Goal: Task Accomplishment & Management: Use online tool/utility

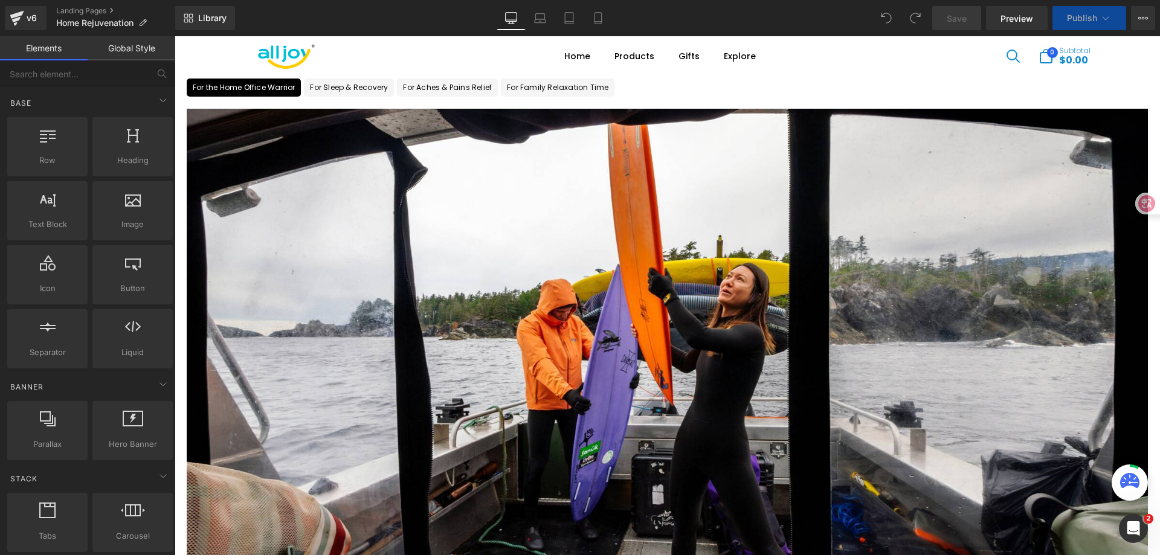
click at [764, 99] on div "Image Neck Massager Heading View Button Row Image Neck Massager Heading View Bu…" at bounding box center [667, 371] width 985 height 548
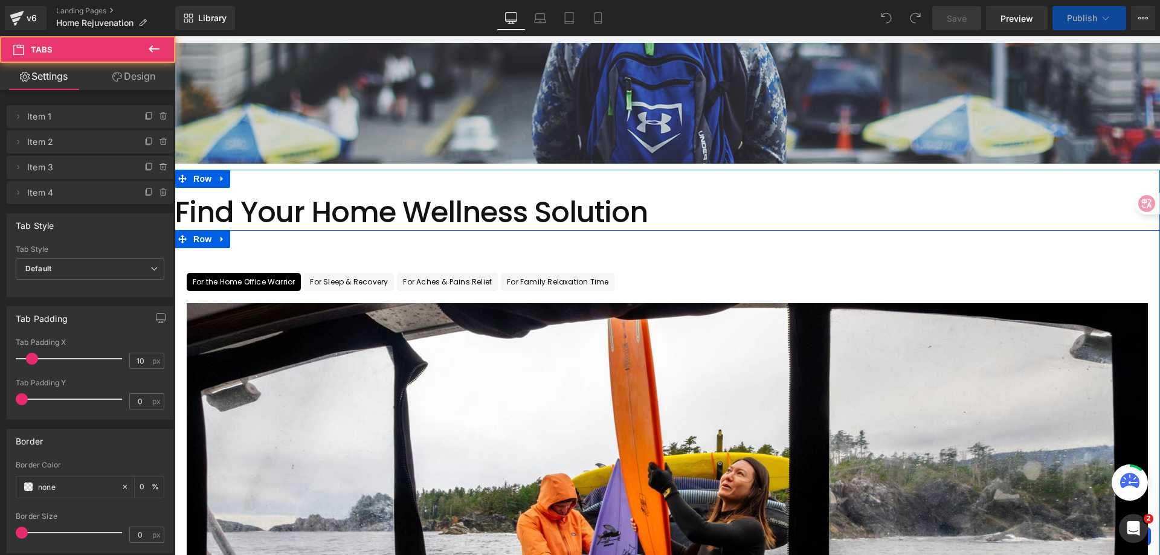
scroll to position [181, 0]
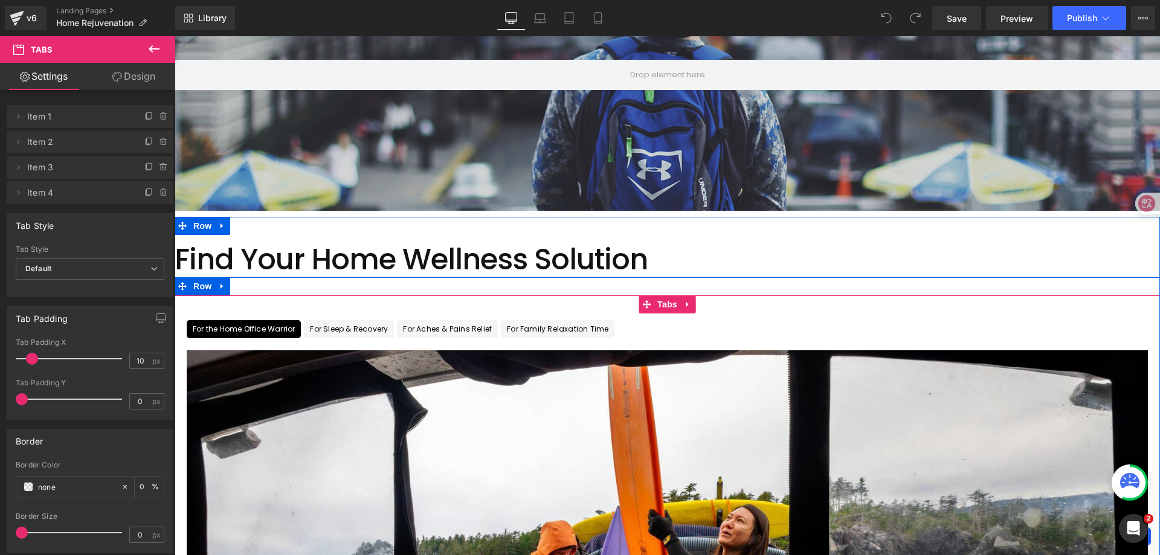
click at [762, 320] on ul "For the Home Office Warrior Text Block For Sleep & Recovery Text Block For Ache…" at bounding box center [667, 329] width 985 height 18
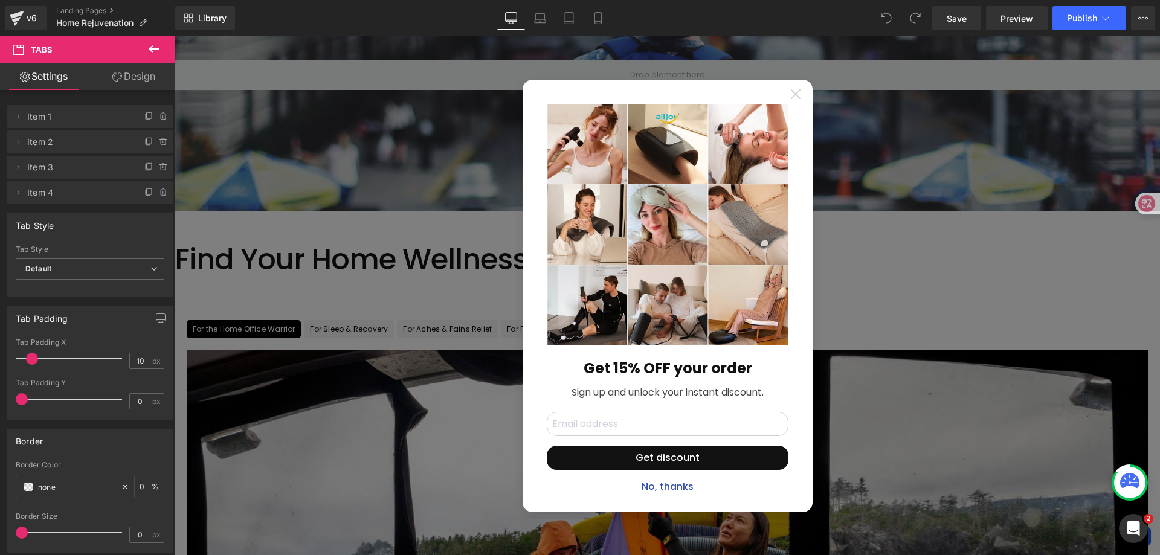
click at [791, 96] on icon at bounding box center [796, 94] width 10 height 10
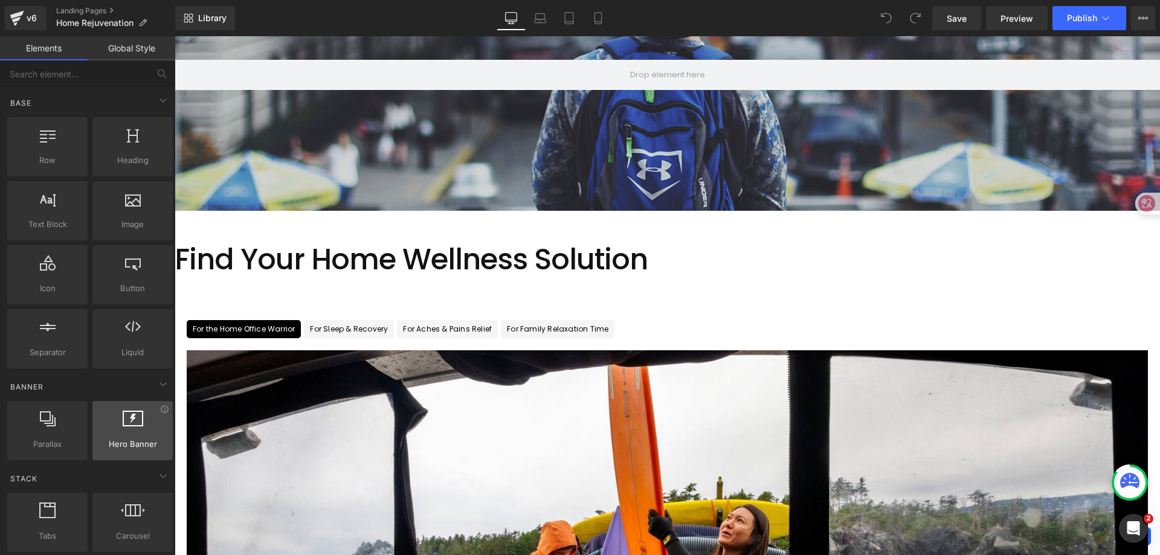
scroll to position [121, 0]
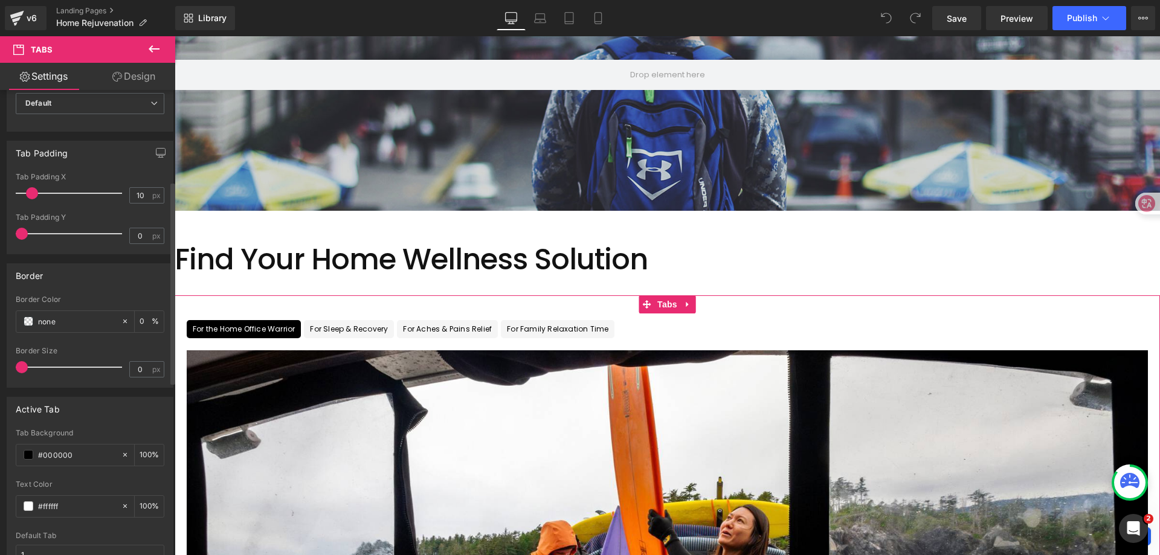
scroll to position [242, 0]
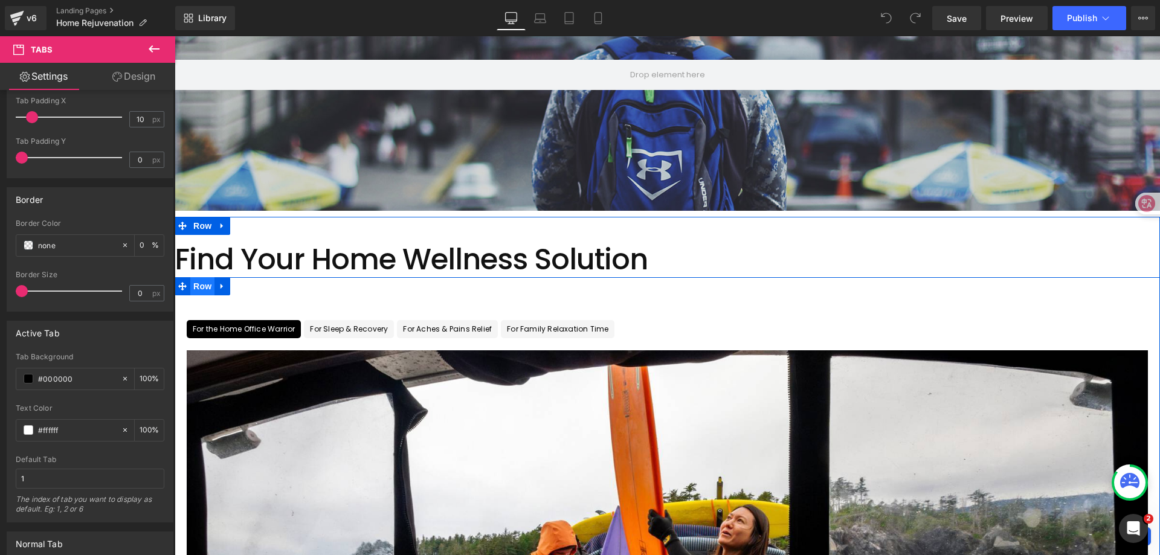
click at [201, 289] on span "Row" at bounding box center [202, 286] width 24 height 18
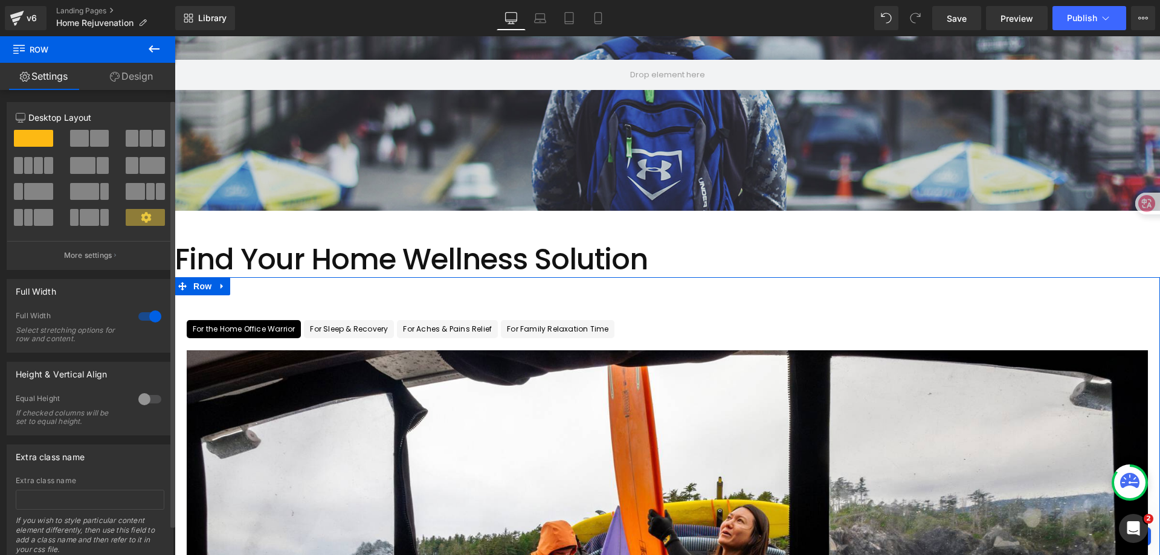
scroll to position [43, 0]
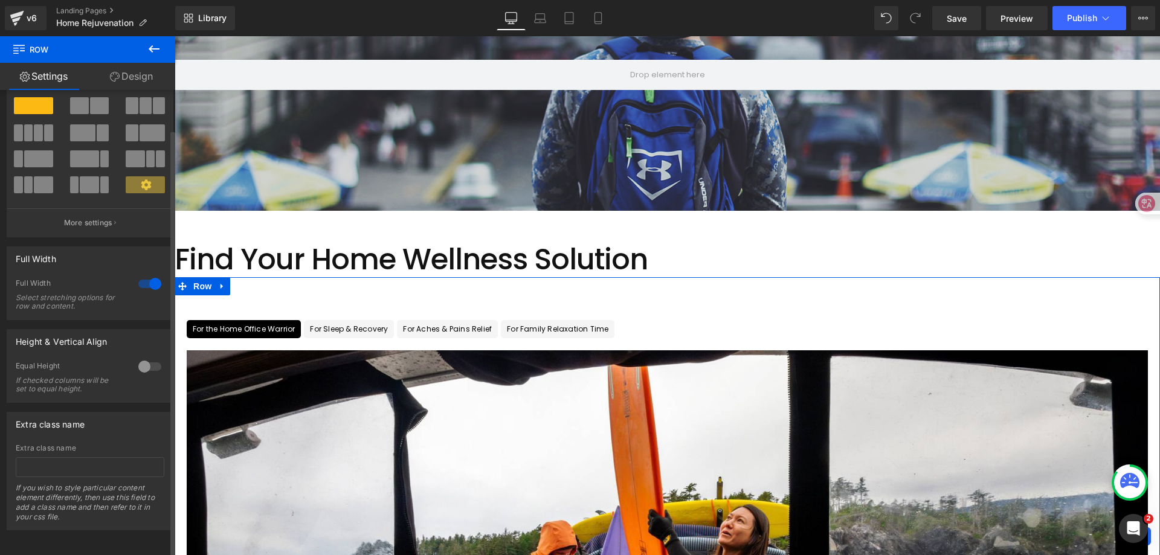
click at [151, 274] on div at bounding box center [149, 283] width 29 height 19
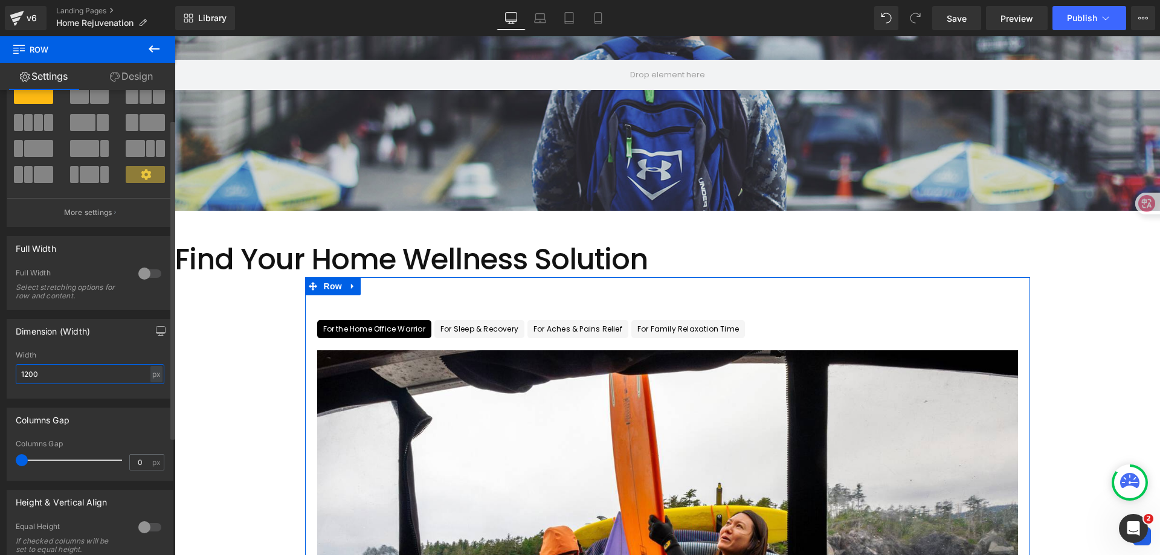
click at [60, 372] on input "1200" at bounding box center [90, 374] width 149 height 20
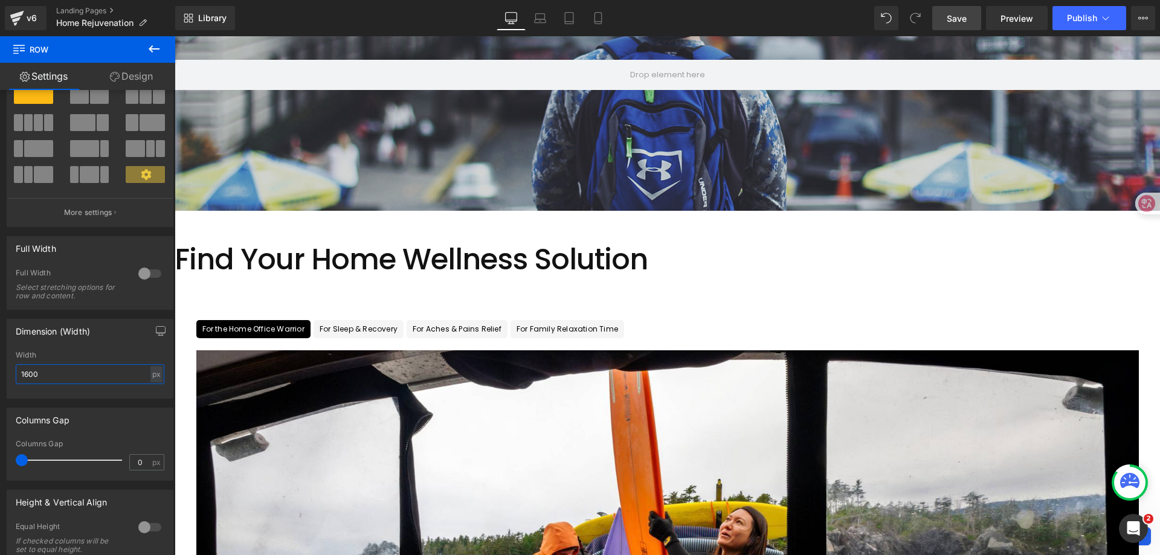
type input "1600"
click at [938, 24] on link "Save" at bounding box center [956, 18] width 49 height 24
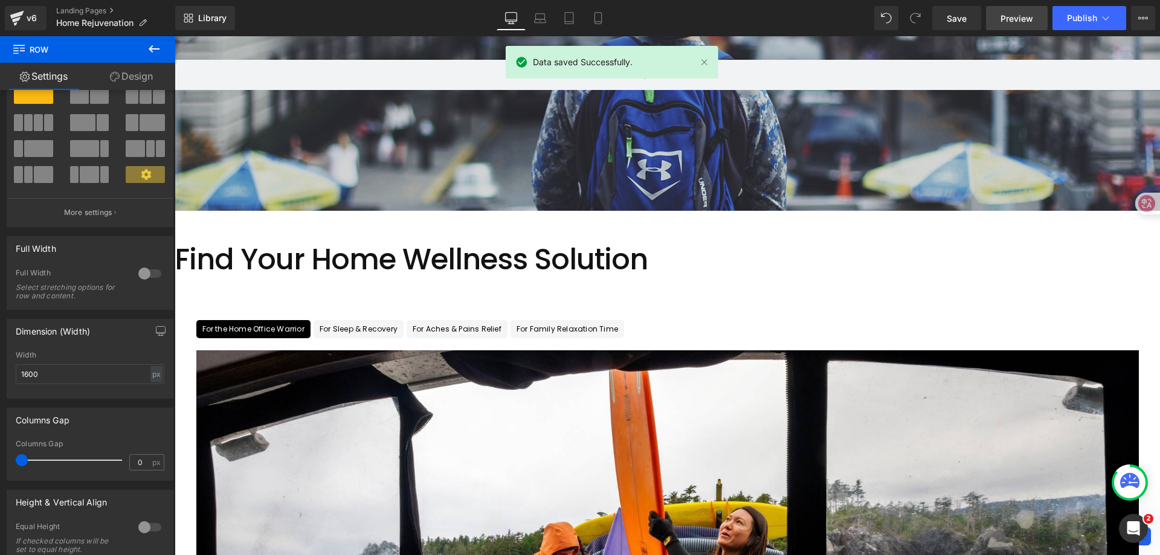
click at [1026, 22] on span "Preview" at bounding box center [1016, 18] width 33 height 13
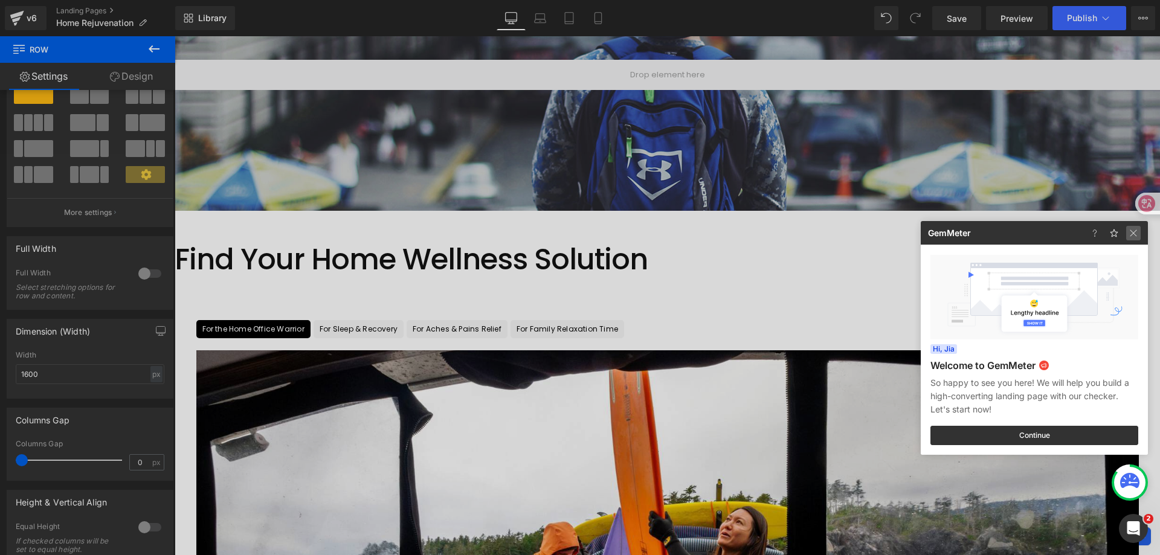
click at [1130, 235] on img at bounding box center [1133, 233] width 14 height 14
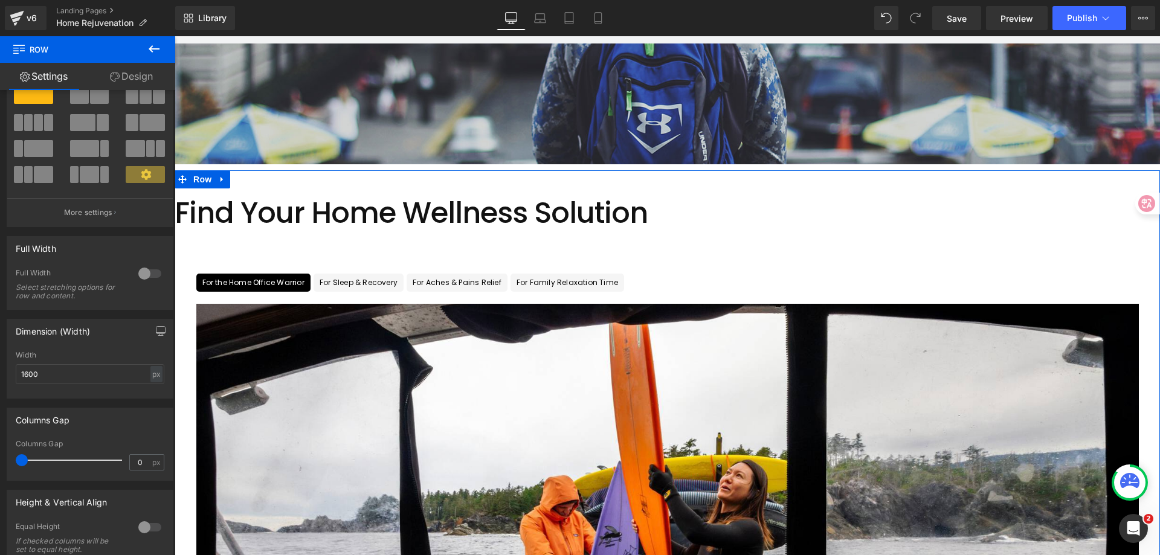
scroll to position [242, 0]
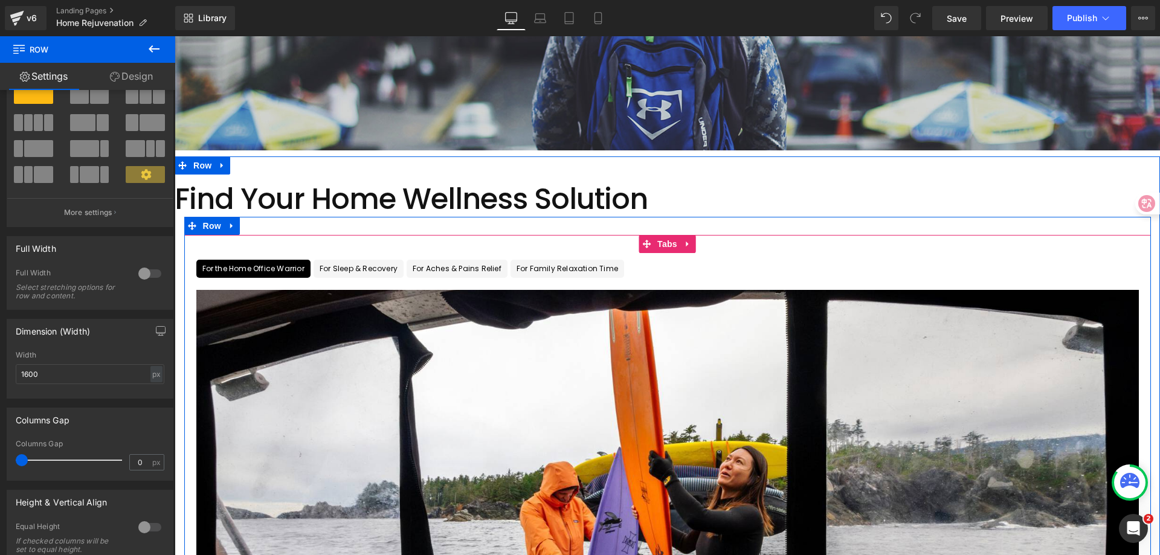
click at [672, 265] on ul "For the Home Office Warrior Text Block For Sleep & Recovery Text Block For Ache…" at bounding box center [667, 269] width 967 height 18
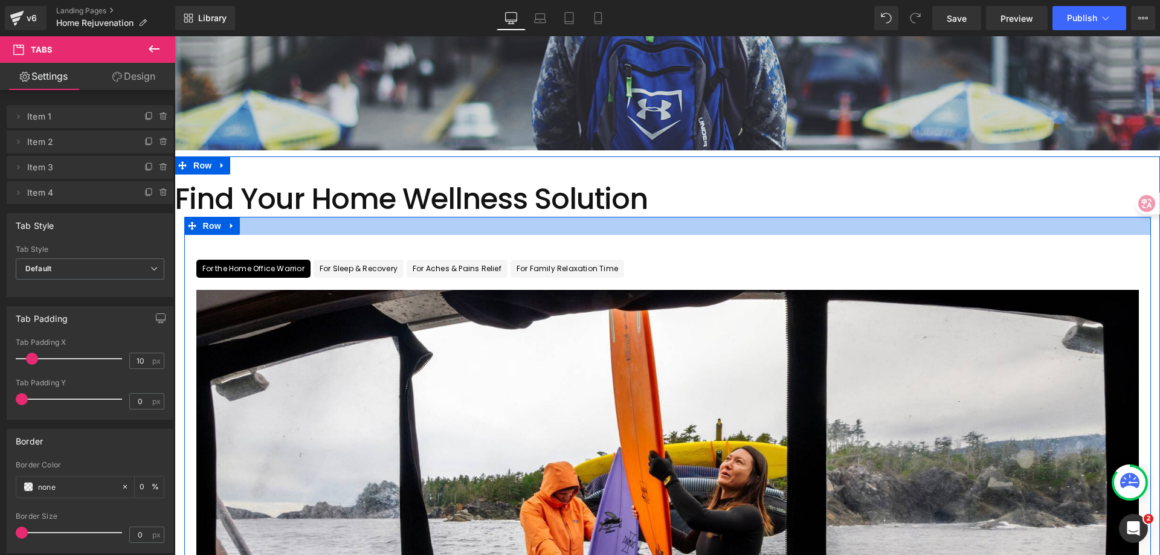
click at [696, 226] on div at bounding box center [667, 226] width 967 height 18
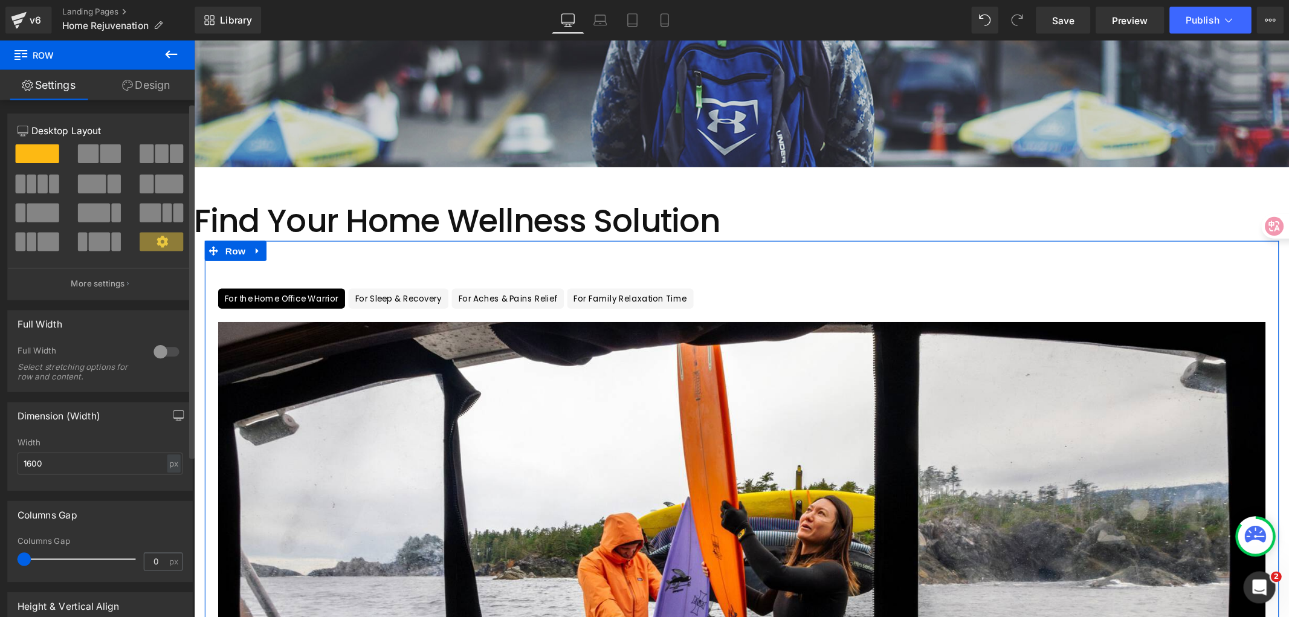
scroll to position [121, 0]
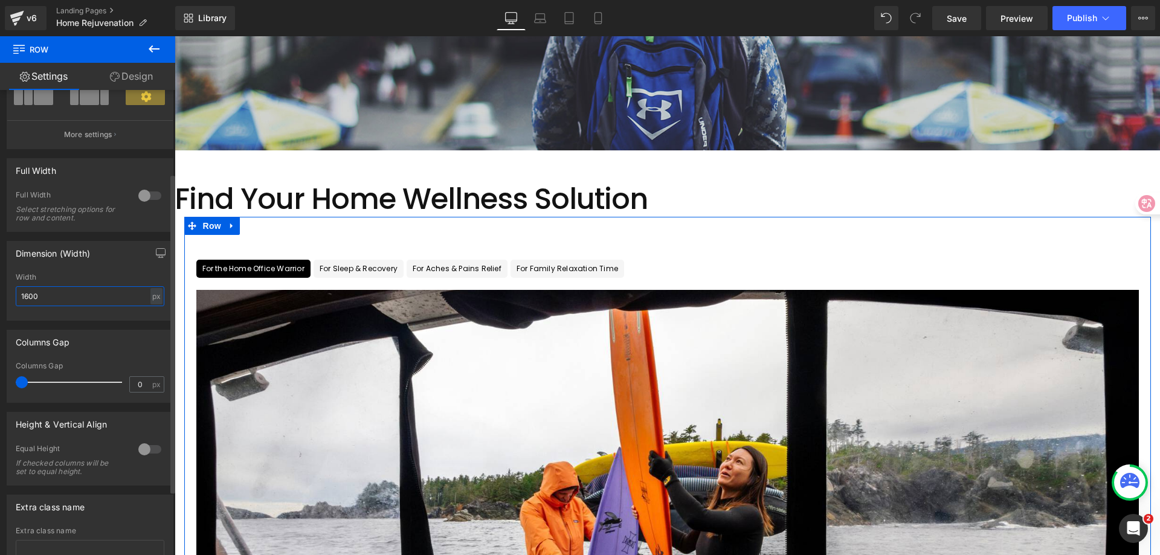
drag, startPoint x: 54, startPoint y: 296, endPoint x: 26, endPoint y: 293, distance: 28.6
click at [26, 293] on input "1600" at bounding box center [90, 296] width 149 height 20
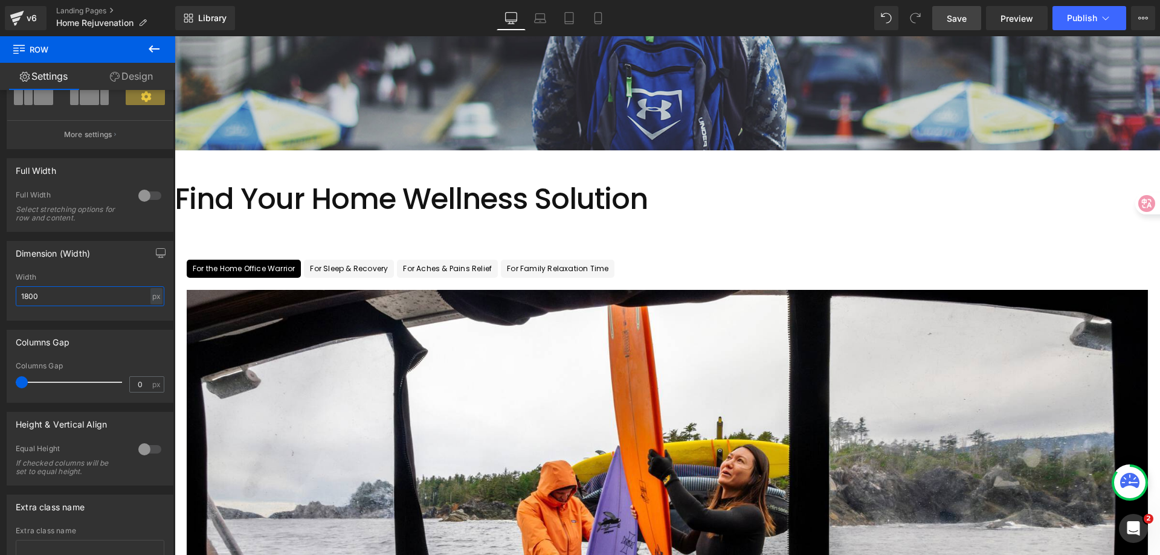
type input "1800"
click at [945, 20] on link "Save" at bounding box center [956, 18] width 49 height 24
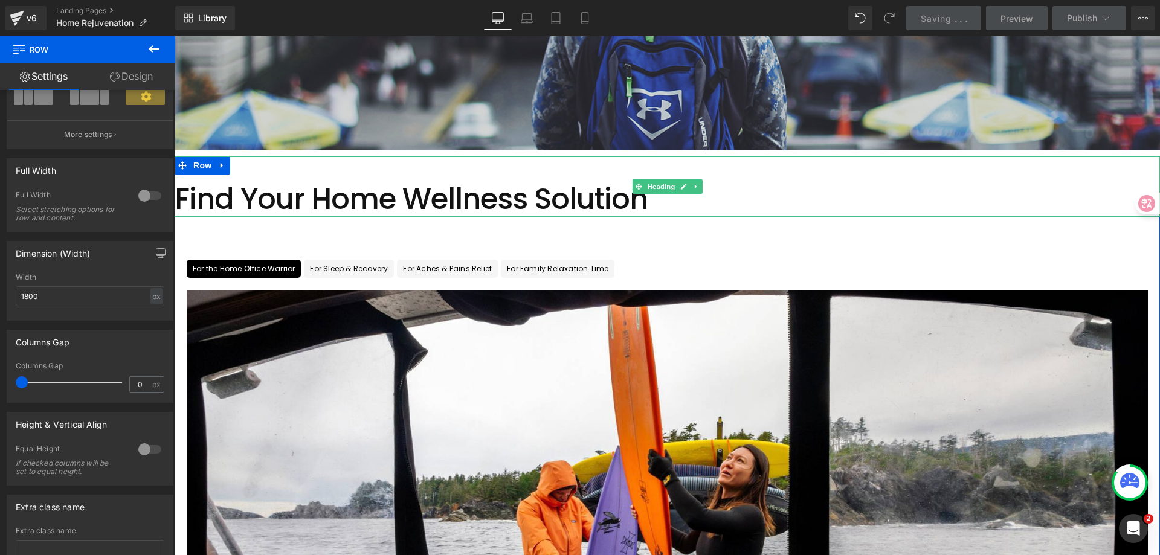
click at [400, 198] on h1 "Find Your Home Wellness Solution" at bounding box center [667, 199] width 985 height 35
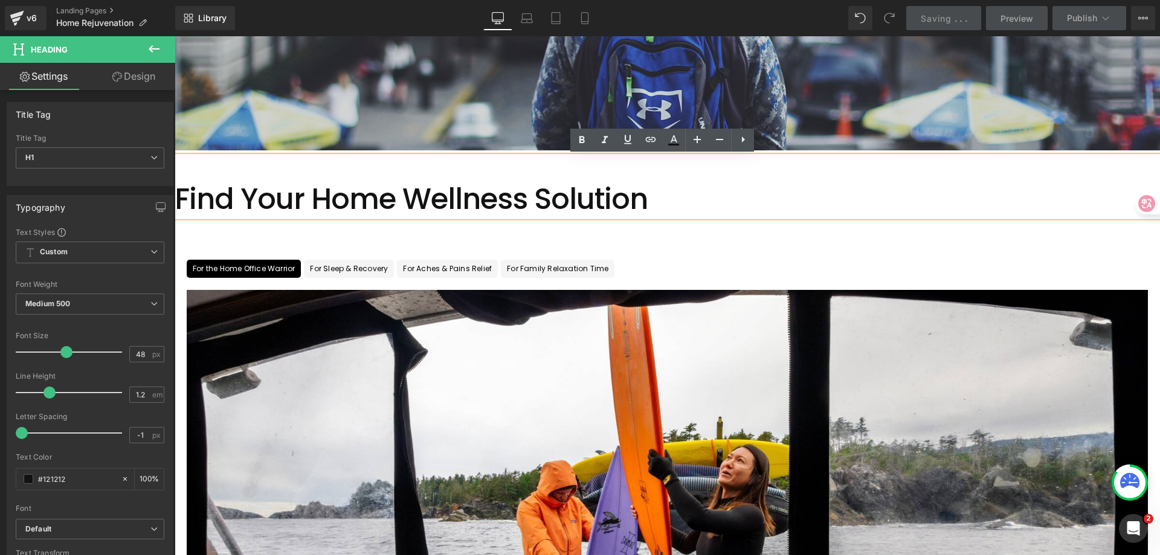
click at [721, 244] on div "For the Home Office Warrior Text Block For Sleep & Recovery Text Block For Ache…" at bounding box center [667, 540] width 985 height 610
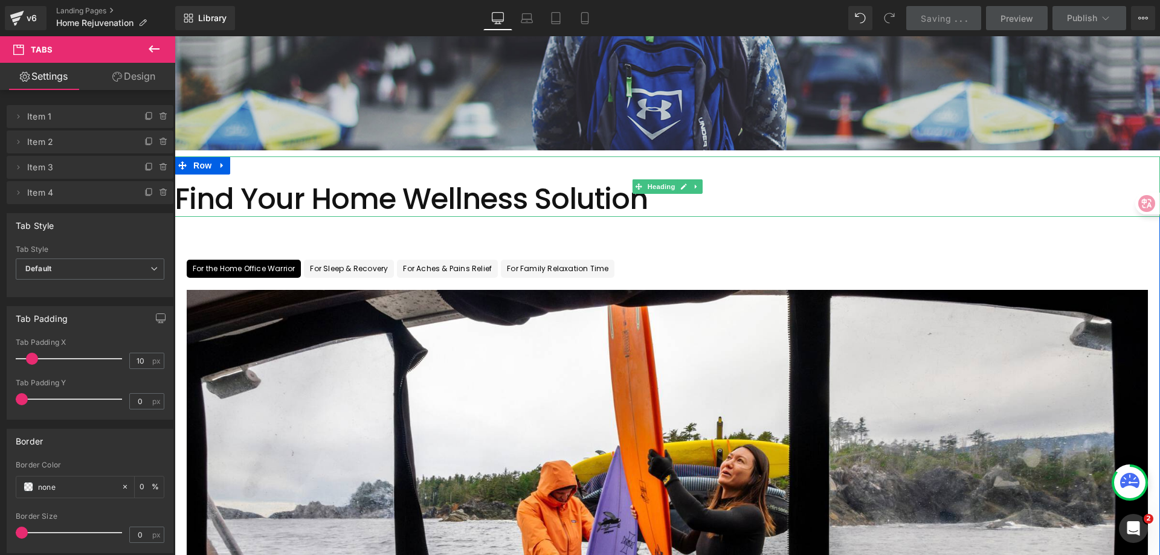
click at [198, 172] on div "Find Your Home Wellness Solution" at bounding box center [667, 186] width 985 height 60
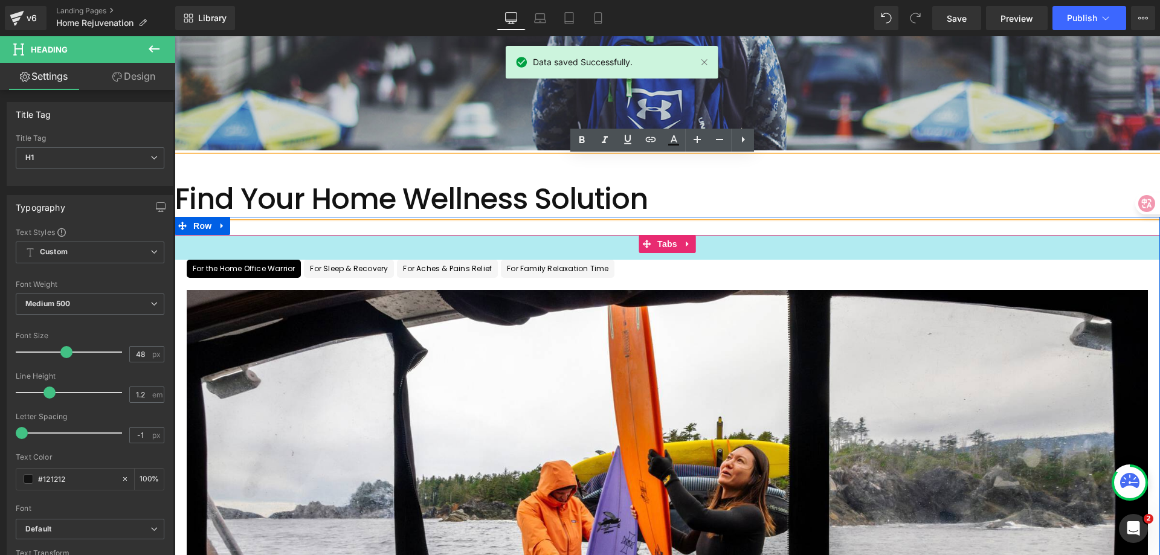
click at [402, 246] on div "41px" at bounding box center [667, 247] width 985 height 25
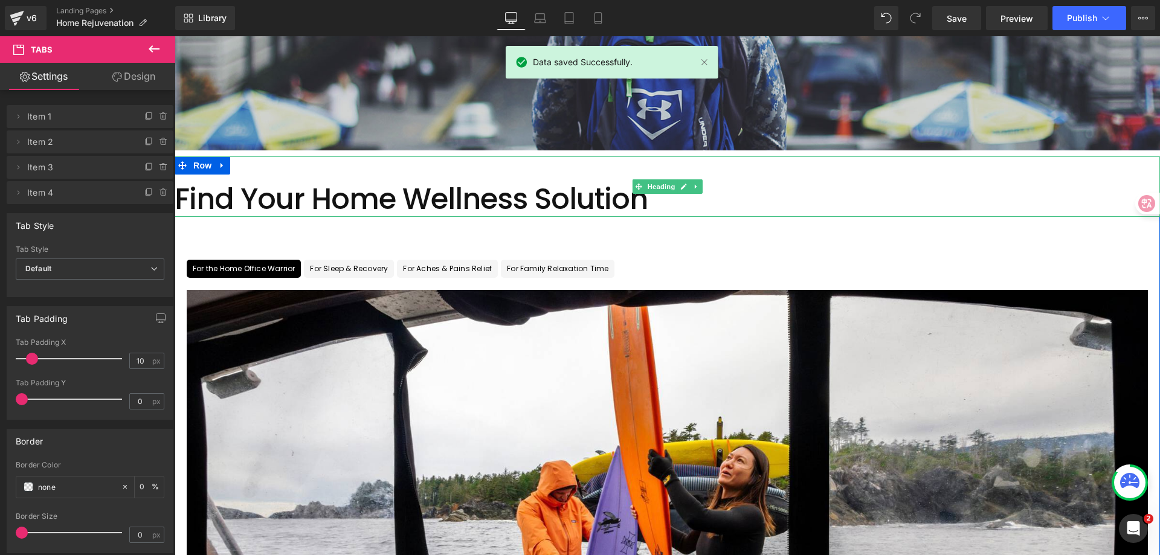
click at [178, 164] on div "Find Your Home Wellness Solution" at bounding box center [667, 186] width 985 height 60
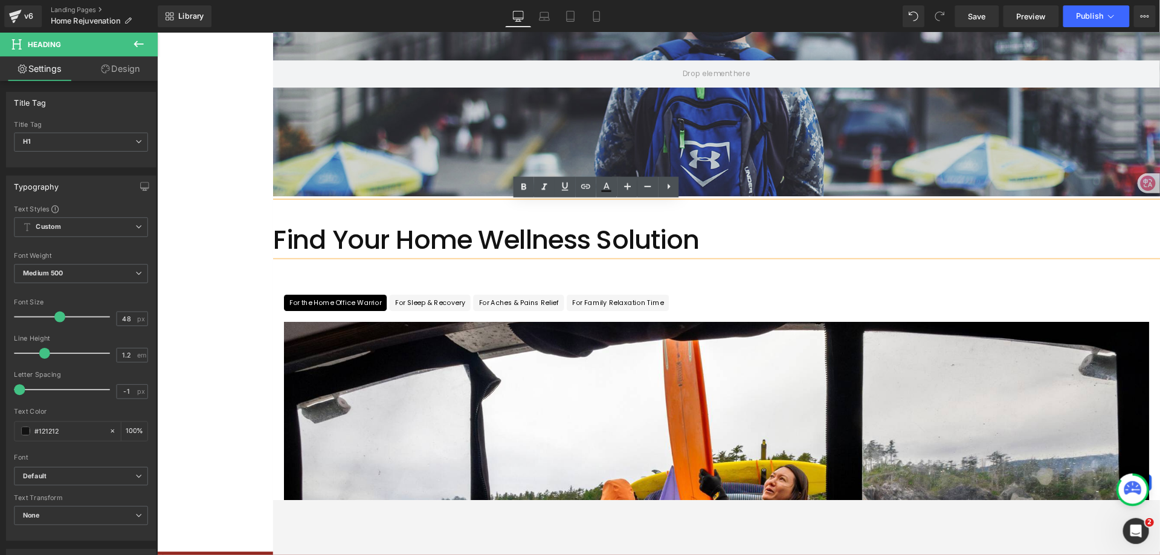
scroll to position [174, 0]
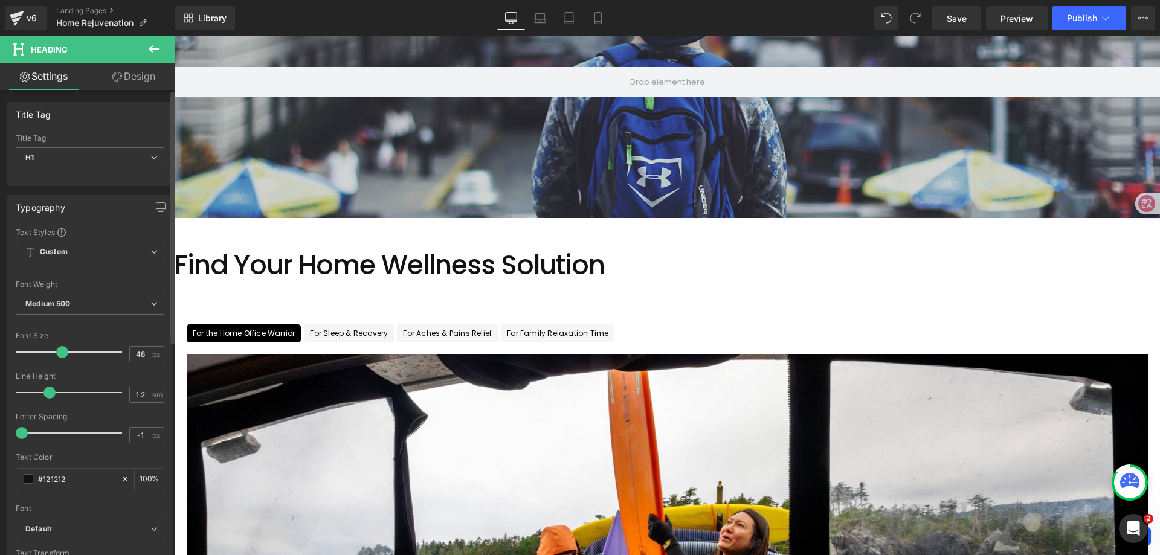
click at [60, 356] on span at bounding box center [62, 352] width 12 height 12
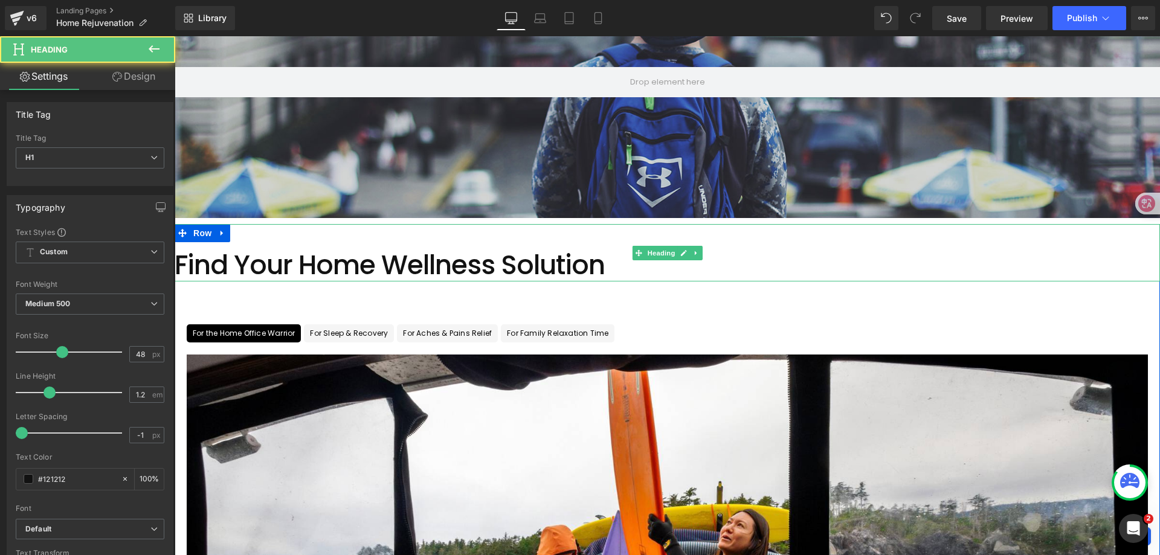
click at [190, 231] on div "Find Your Home Wellness Solution" at bounding box center [667, 252] width 985 height 57
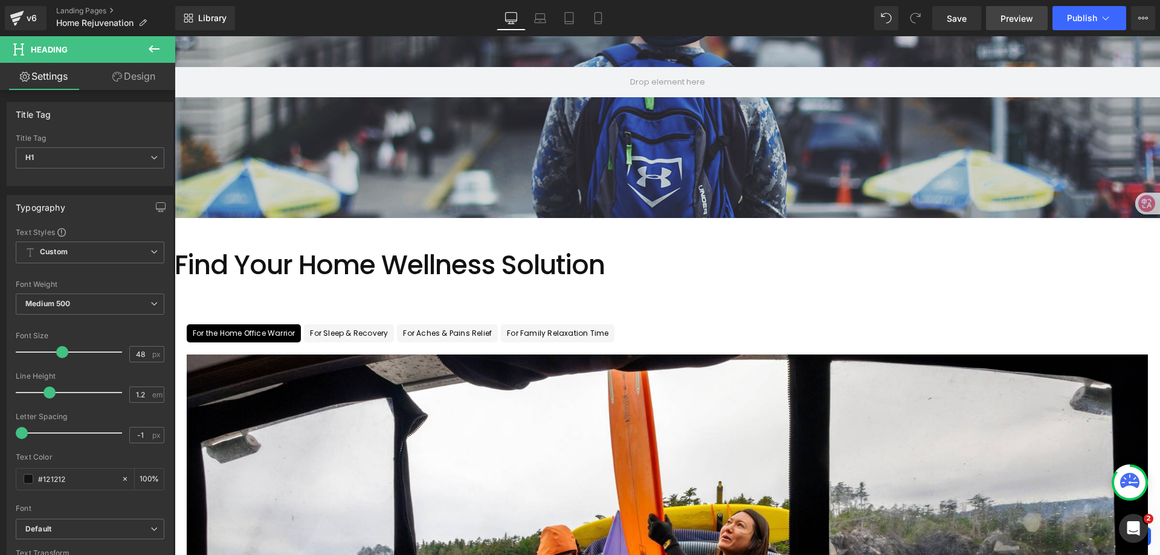
click at [1009, 14] on span "Preview" at bounding box center [1016, 18] width 33 height 13
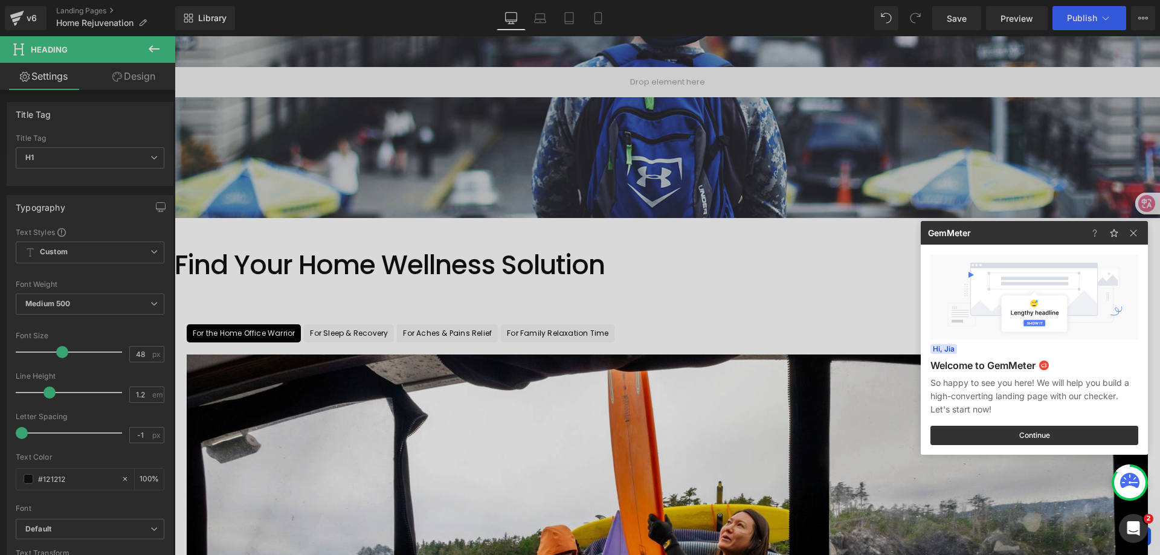
click at [188, 248] on div at bounding box center [580, 277] width 1160 height 555
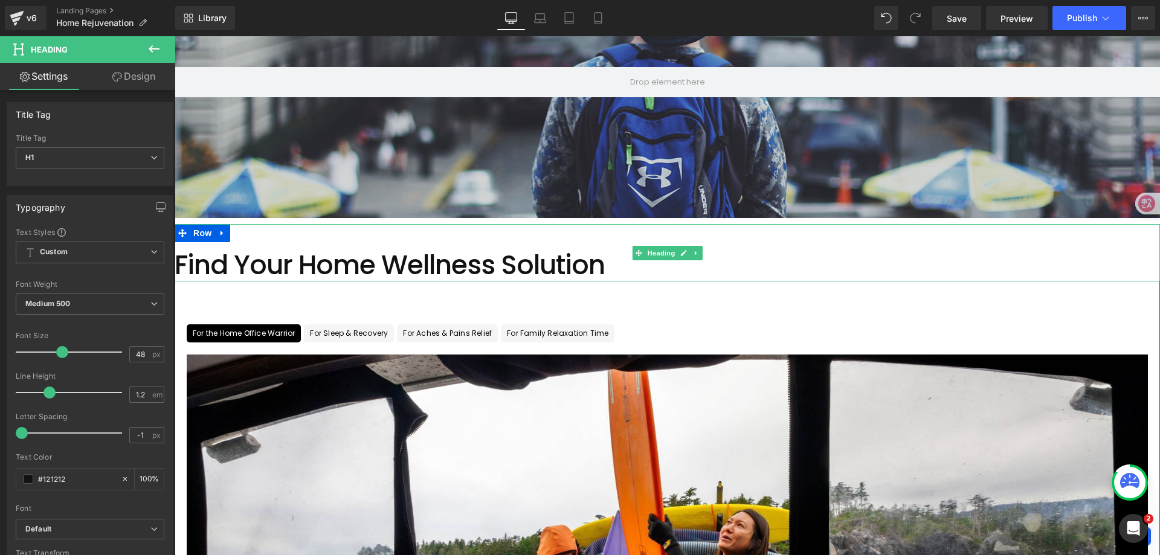
click at [182, 262] on h1 "Find Your Home Wellness Solution" at bounding box center [667, 265] width 985 height 32
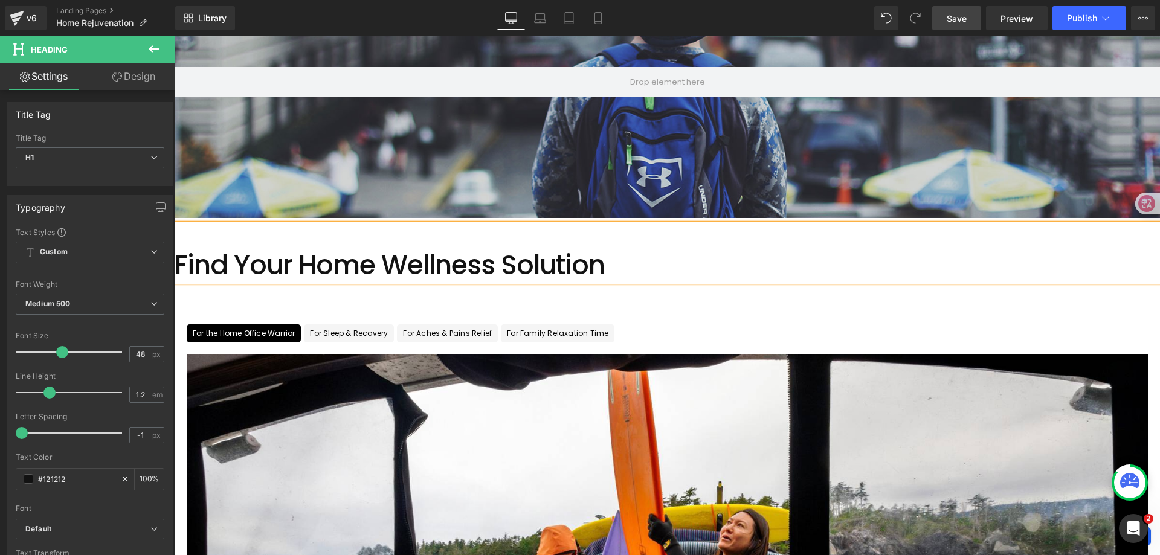
click at [964, 19] on span "Save" at bounding box center [957, 18] width 20 height 13
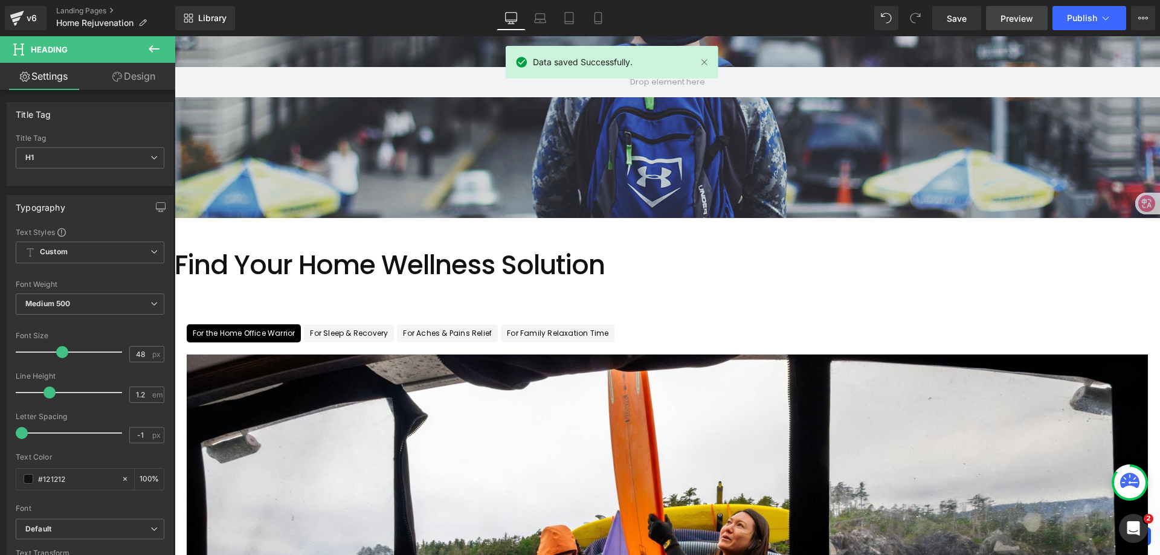
click at [1037, 20] on link "Preview" at bounding box center [1017, 18] width 62 height 24
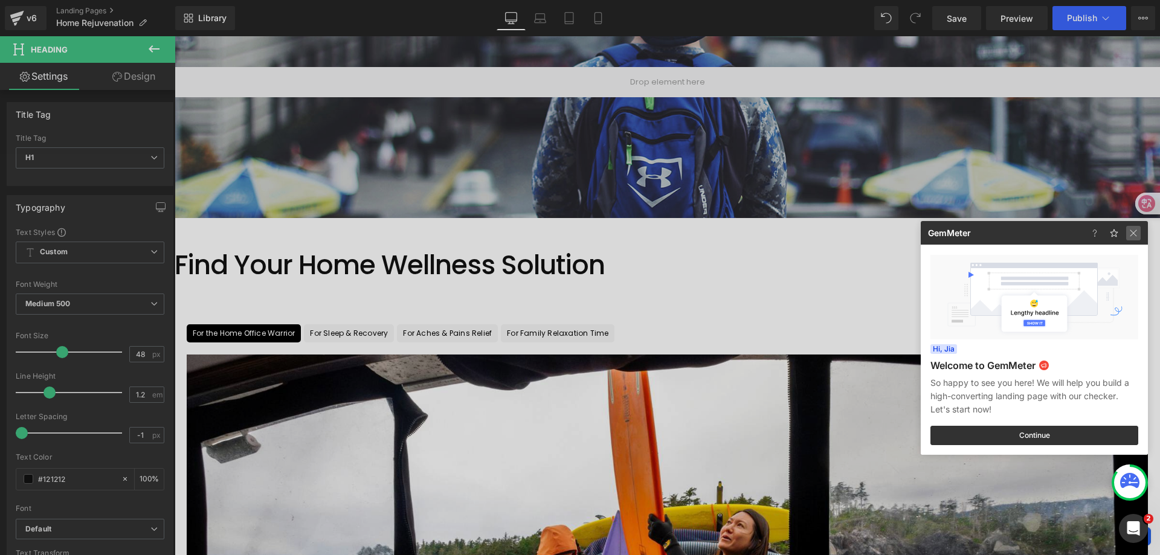
click at [1137, 238] on img at bounding box center [1133, 233] width 14 height 14
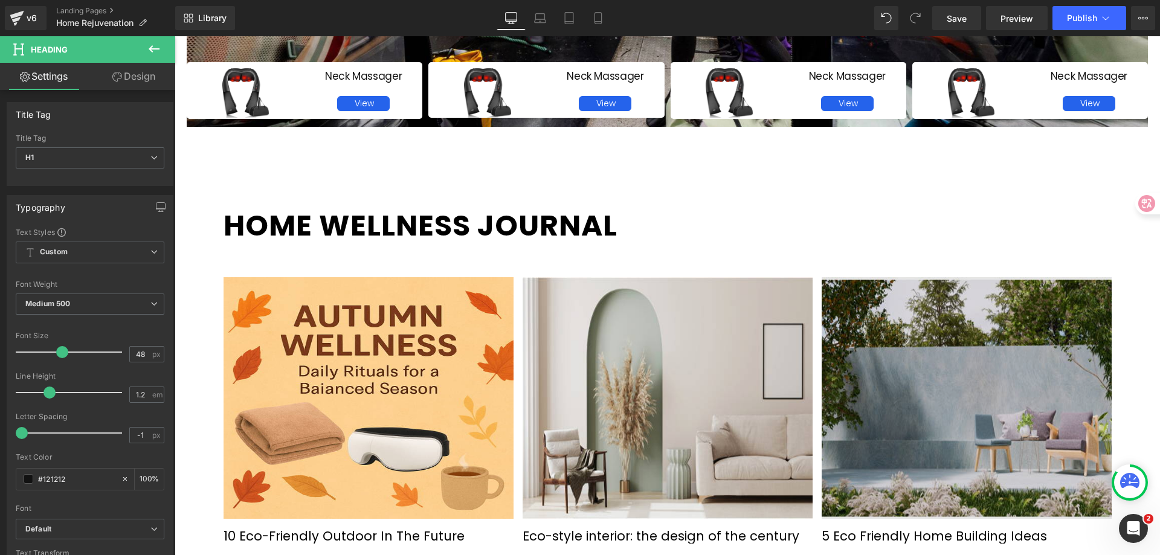
scroll to position [1020, 0]
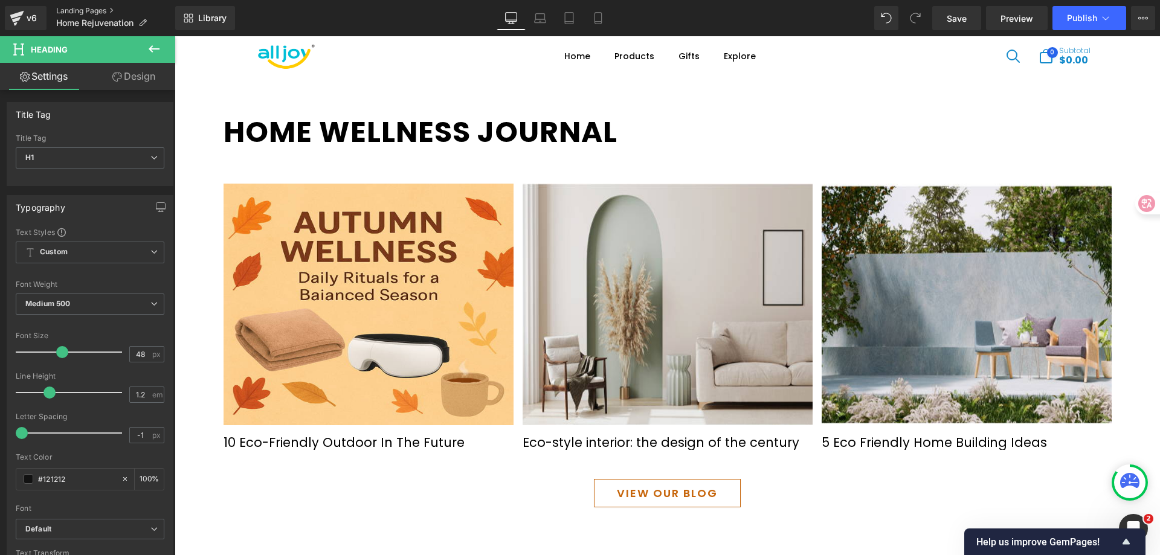
click at [63, 10] on link "Landing Pages" at bounding box center [115, 11] width 119 height 10
